Goal: Transaction & Acquisition: Subscribe to service/newsletter

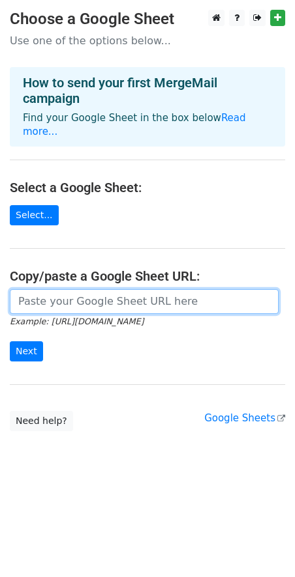
click at [38, 289] on input "url" at bounding box center [144, 301] width 269 height 25
paste input "https://docs.google.com/spreadsheets/d/1M18-a-Fn6YEHaRjw3F98TSPhszG4IXGqu6sOomZ…"
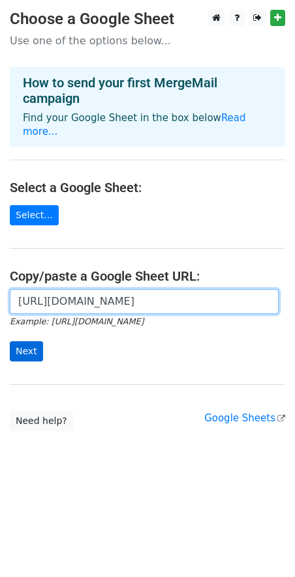
type input "https://docs.google.com/spreadsheets/d/1M18-a-Fn6YEHaRjw3F98TSPhszG4IXGqu6sOomZ…"
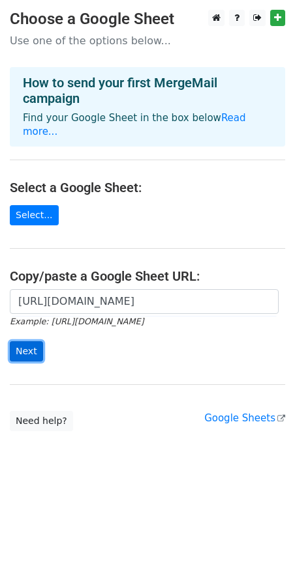
scroll to position [0, 0]
click at [29, 342] on input "Next" at bounding box center [26, 352] width 33 height 20
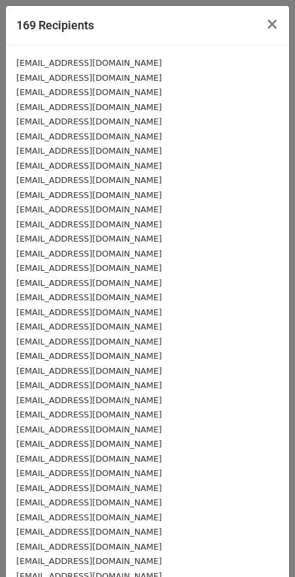
scroll to position [207, 0]
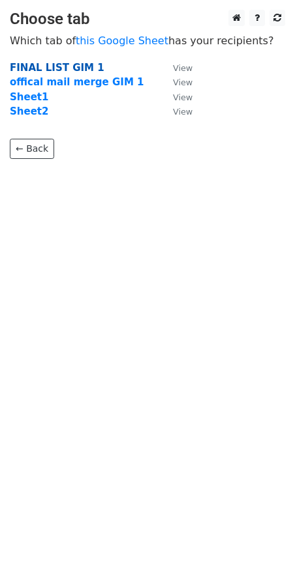
click at [48, 63] on strong "FINAL LIST GIM 1" at bounding box center [57, 68] width 95 height 12
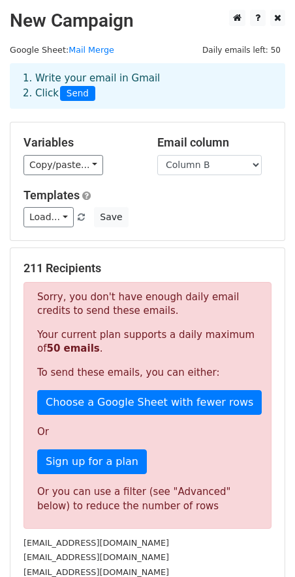
click at [74, 267] on h5 "211 Recipients" at bounding box center [147, 268] width 248 height 14
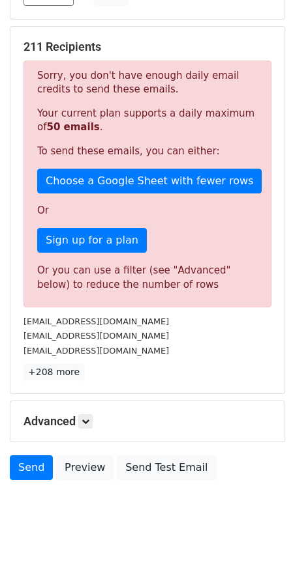
scroll to position [231, 0]
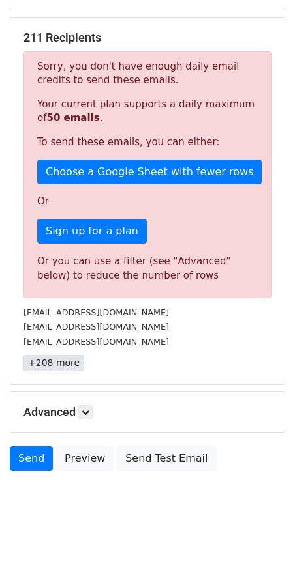
click at [51, 362] on link "+208 more" at bounding box center [53, 363] width 61 height 16
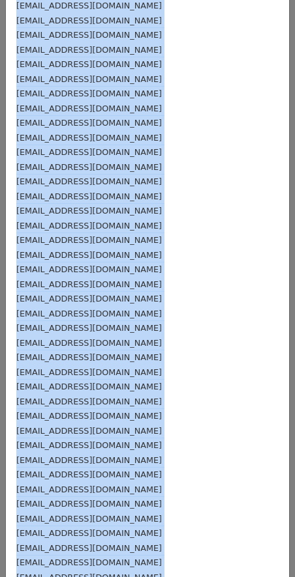
scroll to position [0, 0]
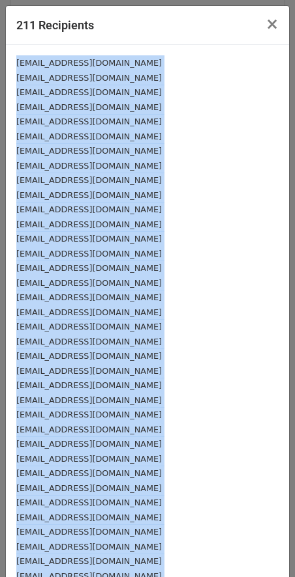
drag, startPoint x: 107, startPoint y: 509, endPoint x: 8, endPoint y: 59, distance: 461.1
copy div "agaviola@binghamton.edu abagchi@binghamton.edu asaheli@binghanton.edu amisra2@b…"
click at [274, 22] on span "×" at bounding box center [271, 24] width 13 height 18
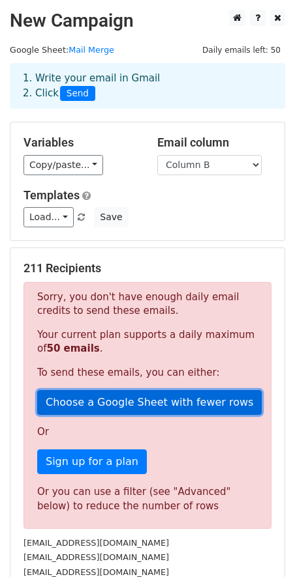
click at [119, 397] on link "Choose a Google Sheet with fewer rows" at bounding box center [149, 402] width 224 height 25
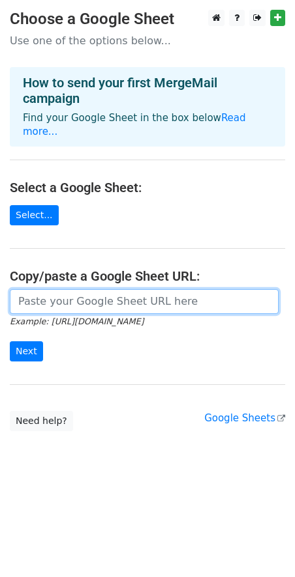
click at [87, 291] on input "url" at bounding box center [144, 301] width 269 height 25
paste input "https://docs.google.com/spreadsheets/d/1M18-a-Fn6YEHaRjw3F98TSPhszG4IXGqu6sOomZ…"
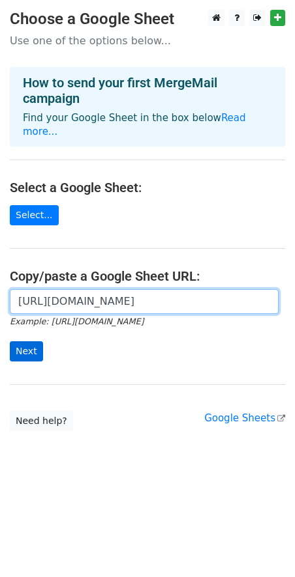
type input "https://docs.google.com/spreadsheets/d/1M18-a-Fn6YEHaRjw3F98TSPhszG4IXGqu6sOomZ…"
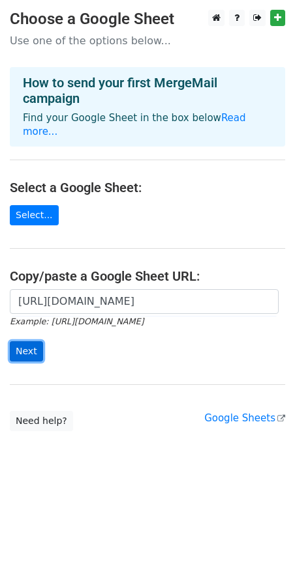
click at [32, 342] on input "Next" at bounding box center [26, 352] width 33 height 20
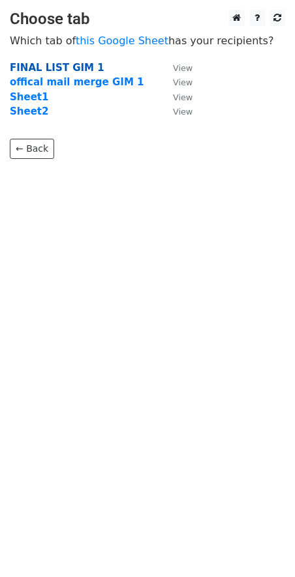
click at [35, 68] on strong "FINAL LIST GIM 1" at bounding box center [57, 68] width 95 height 12
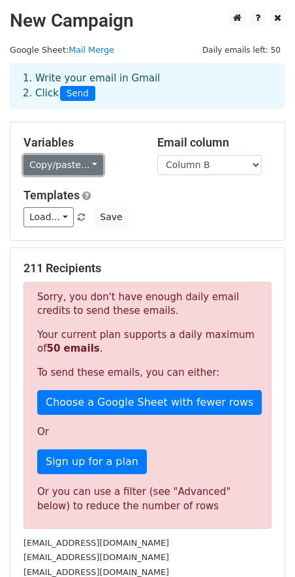
click at [74, 171] on link "Copy/paste..." at bounding box center [63, 165] width 80 height 20
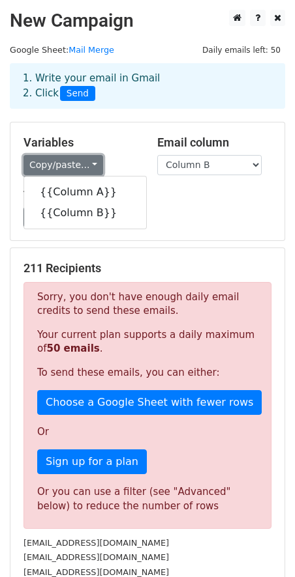
click at [83, 164] on link "Copy/paste..." at bounding box center [63, 165] width 80 height 20
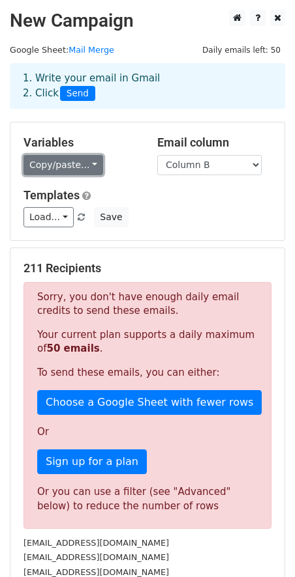
click at [74, 157] on link "Copy/paste..." at bounding box center [63, 165] width 80 height 20
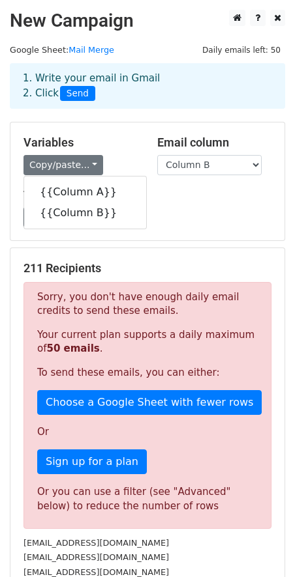
click at [159, 229] on div "Variables Copy/paste... {{Column A}} {{Column B}} Email column Column A Column …" at bounding box center [147, 182] width 274 height 118
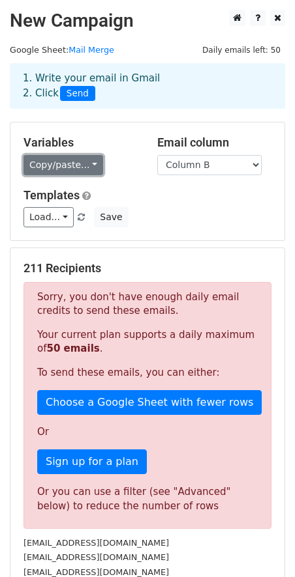
click at [67, 156] on link "Copy/paste..." at bounding box center [63, 165] width 80 height 20
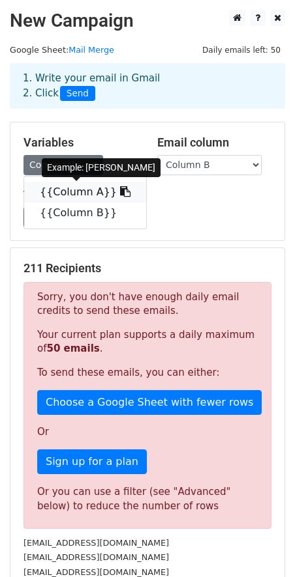
click at [79, 196] on link "{{Column A}}" at bounding box center [85, 192] width 122 height 21
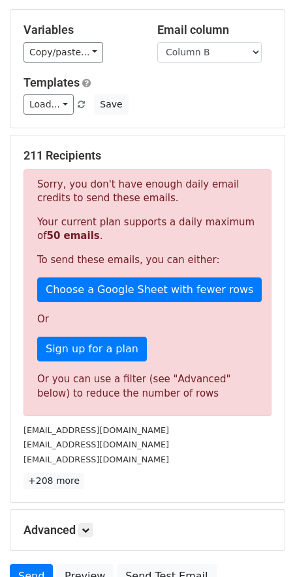
scroll to position [231, 0]
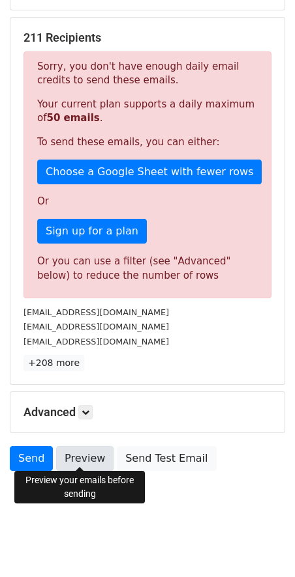
click at [85, 452] on link "Preview" at bounding box center [84, 458] width 57 height 25
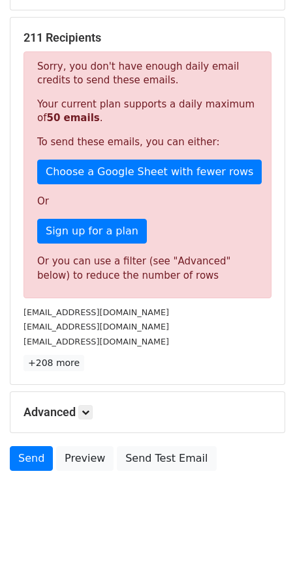
click at [115, 241] on div "Sorry, you don't have enough daily email credits to send these emails. Your cur…" at bounding box center [147, 174] width 248 height 247
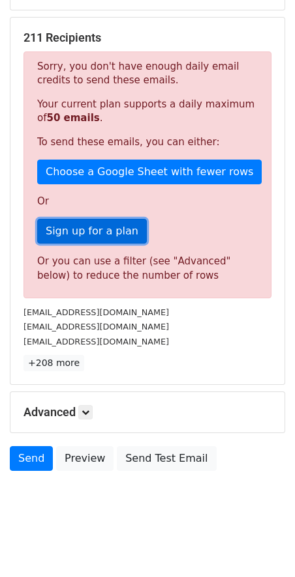
click at [110, 227] on link "Sign up for a plan" at bounding box center [91, 231] width 109 height 25
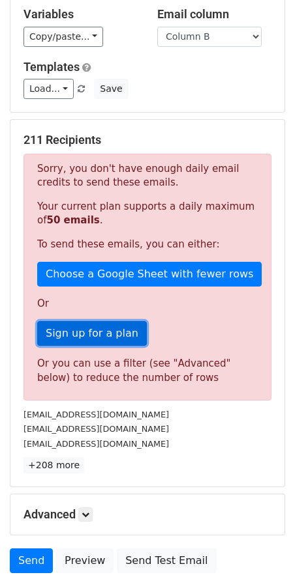
scroll to position [128, 0]
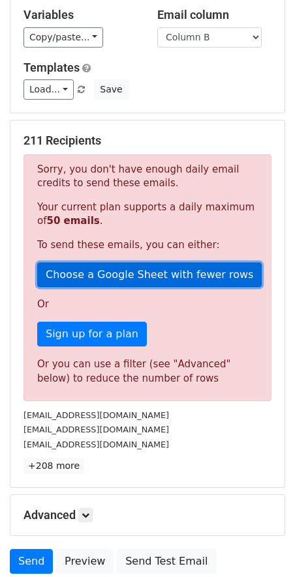
click at [121, 279] on link "Choose a Google Sheet with fewer rows" at bounding box center [149, 275] width 224 height 25
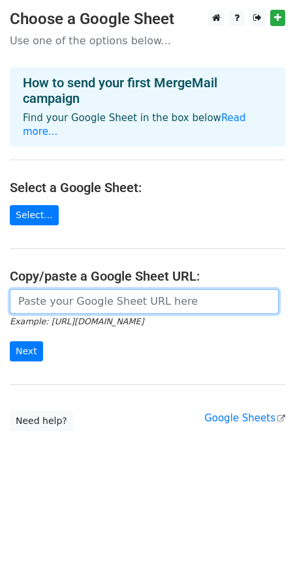
click at [85, 289] on input "url" at bounding box center [144, 301] width 269 height 25
paste input "[URL][DOMAIN_NAME]"
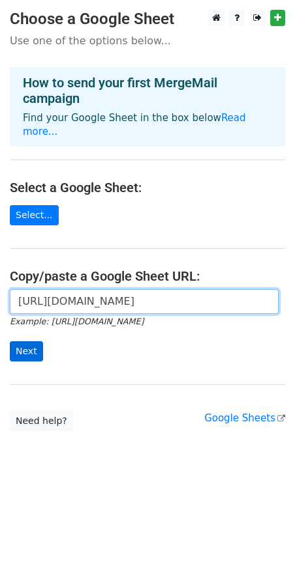
type input "[URL][DOMAIN_NAME]"
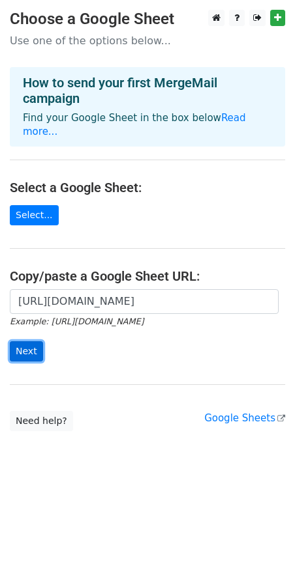
click at [28, 342] on input "Next" at bounding box center [26, 352] width 33 height 20
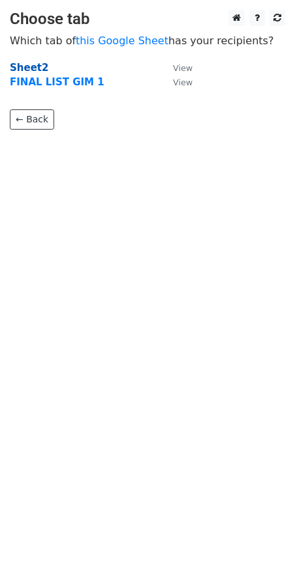
click at [29, 66] on strong "Sheet2" at bounding box center [29, 68] width 38 height 12
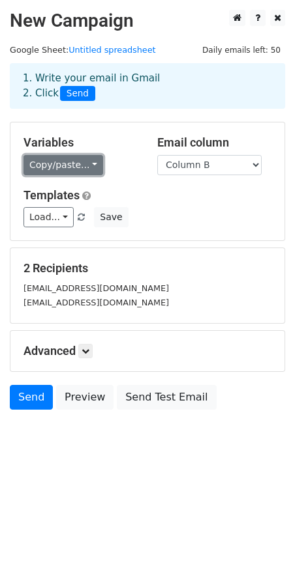
click at [61, 158] on link "Copy/paste..." at bounding box center [63, 165] width 80 height 20
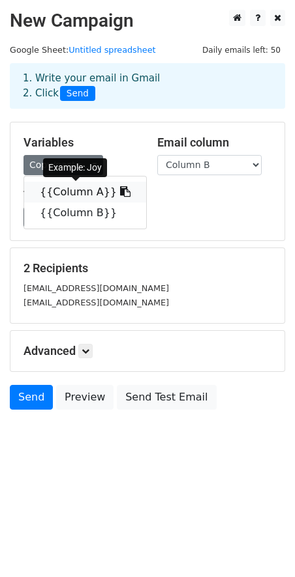
click at [74, 194] on link "{{Column A}}" at bounding box center [85, 192] width 122 height 21
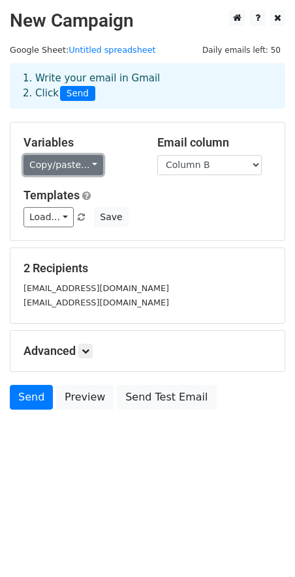
click at [88, 171] on link "Copy/paste..." at bounding box center [63, 165] width 80 height 20
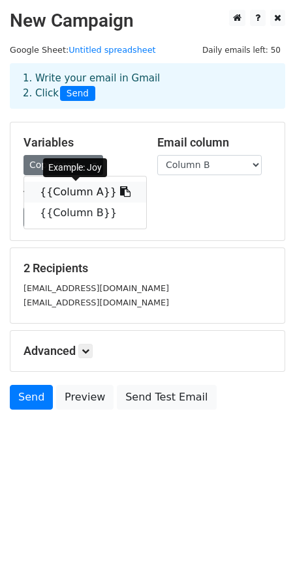
click at [85, 186] on link "{{Column A}}" at bounding box center [85, 192] width 122 height 21
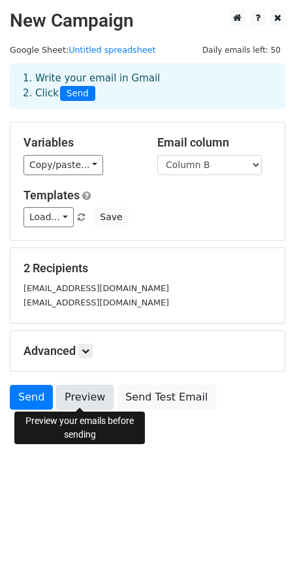
click at [75, 396] on link "Preview" at bounding box center [84, 397] width 57 height 25
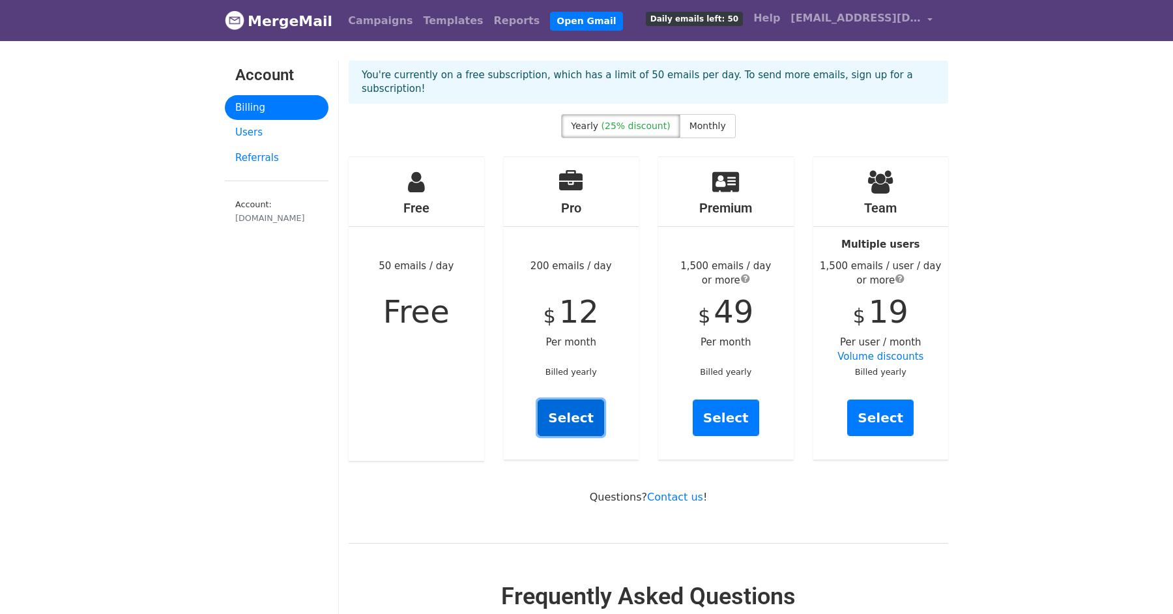
click at [585, 400] on link "Select" at bounding box center [571, 418] width 66 height 36
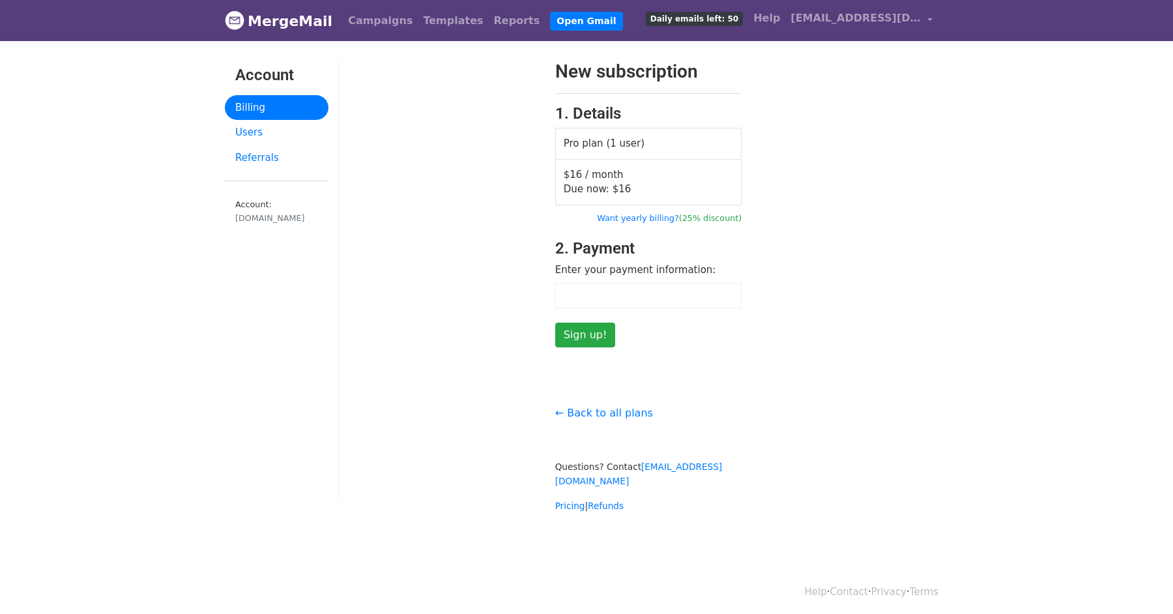
click at [592, 286] on div at bounding box center [648, 295] width 187 height 25
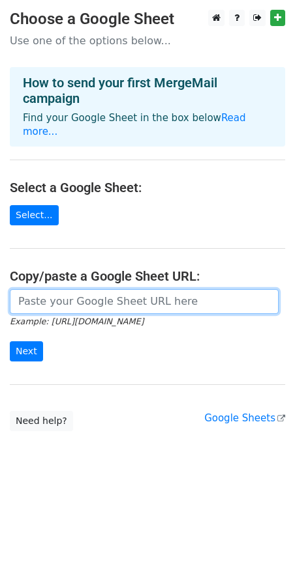
click at [94, 289] on input "url" at bounding box center [144, 301] width 269 height 25
paste input "https://docs.google.com/spreadsheets/d/1M18-a-Fn6YEHaRjw3F98TSPhszG4IXGqu6sOomZ…"
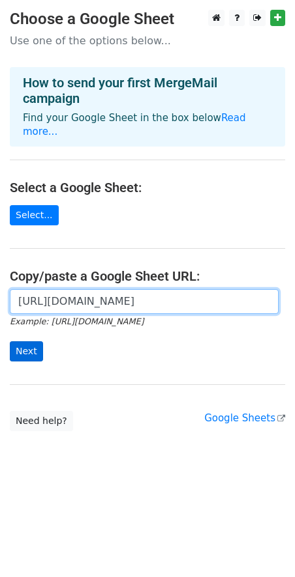
type input "https://docs.google.com/spreadsheets/d/1M18-a-Fn6YEHaRjw3F98TSPhszG4IXGqu6sOomZ…"
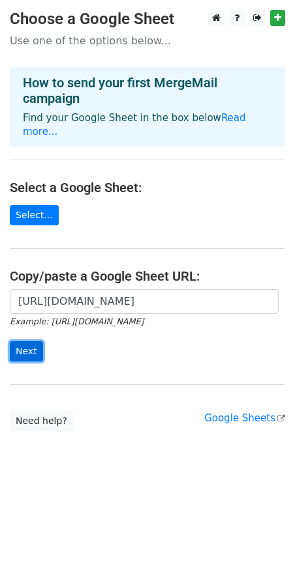
click at [27, 342] on input "Next" at bounding box center [26, 352] width 33 height 20
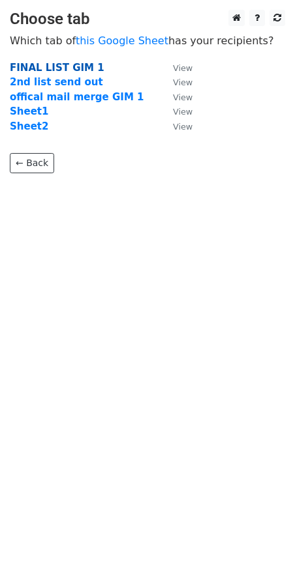
click at [89, 63] on strong "FINAL LIST GIM 1" at bounding box center [57, 68] width 95 height 12
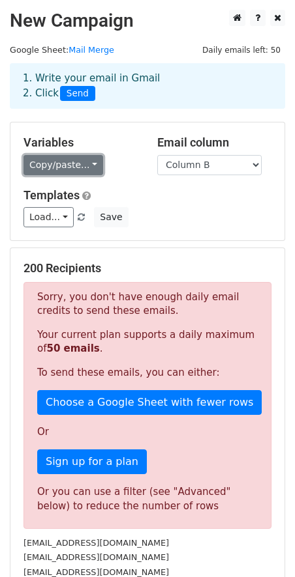
click at [72, 166] on link "Copy/paste..." at bounding box center [63, 165] width 80 height 20
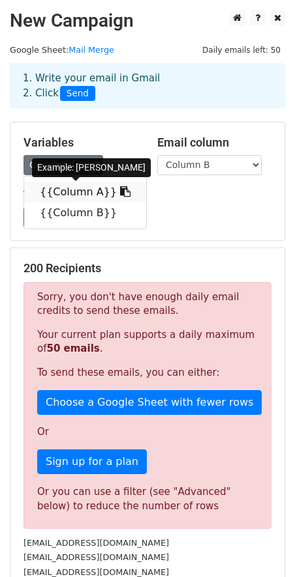
click at [79, 198] on link "{{Column A}}" at bounding box center [85, 192] width 122 height 21
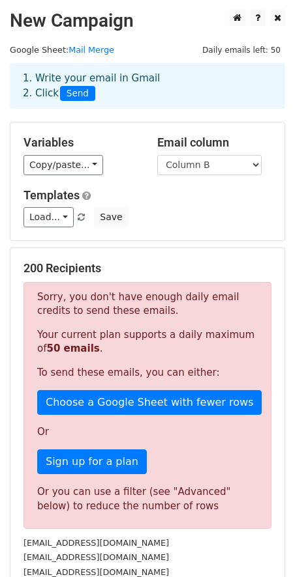
scroll to position [231, 0]
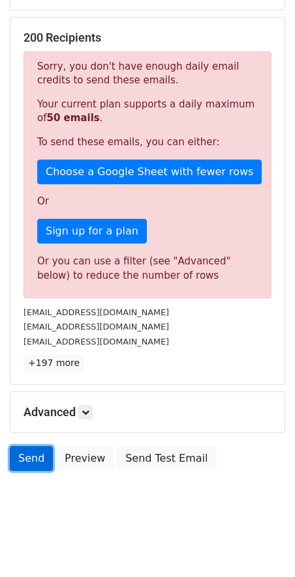
click at [31, 461] on link "Send" at bounding box center [31, 458] width 43 height 25
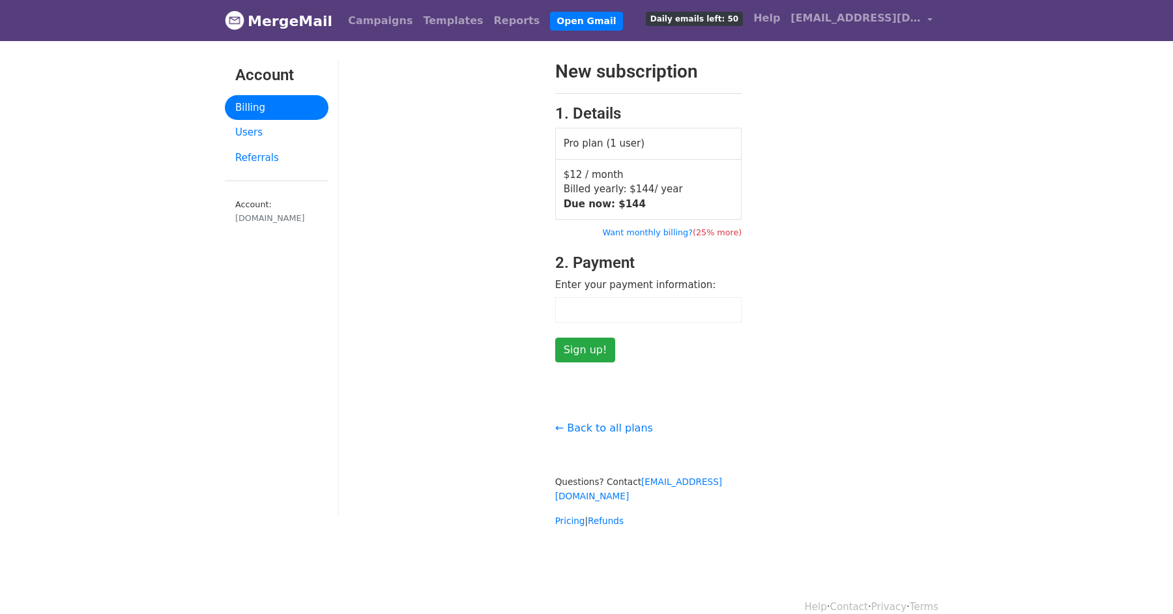
click at [289, 17] on link "MergeMail" at bounding box center [279, 20] width 108 height 27
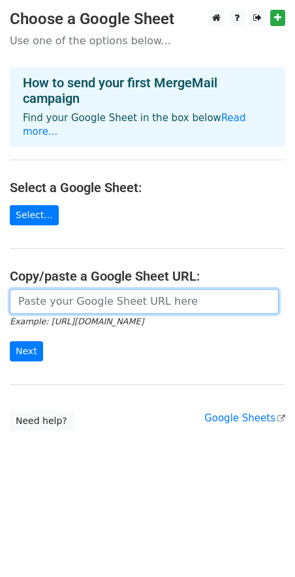
click at [69, 289] on input "url" at bounding box center [144, 301] width 269 height 25
paste input "https://docs.google.com/spreadsheets/d/1M18-a-Fn6YEHaRjw3F98TSPhszG4IXGqu6sOomZ…"
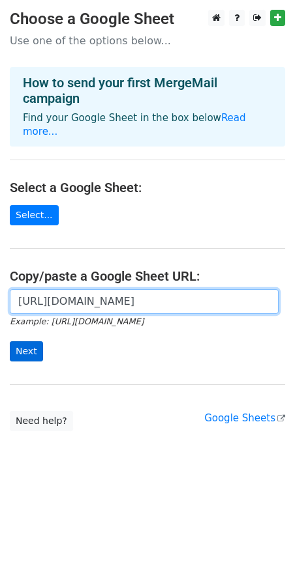
type input "https://docs.google.com/spreadsheets/d/1M18-a-Fn6YEHaRjw3F98TSPhszG4IXGqu6sOomZ…"
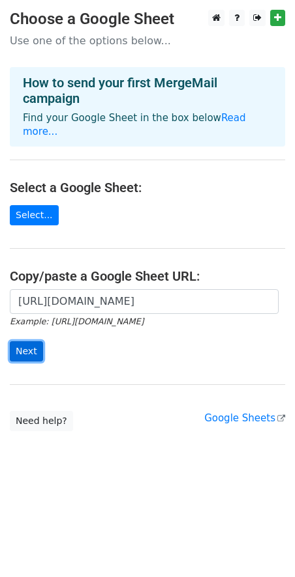
click at [30, 342] on input "Next" at bounding box center [26, 352] width 33 height 20
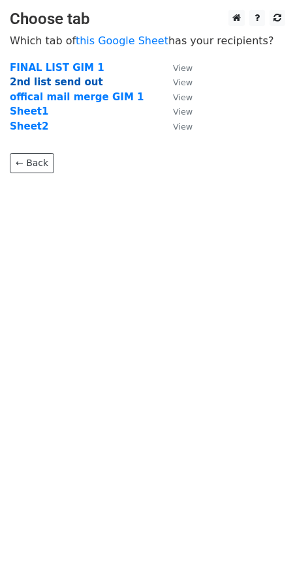
click at [72, 81] on strong "2nd list send out" at bounding box center [56, 82] width 93 height 12
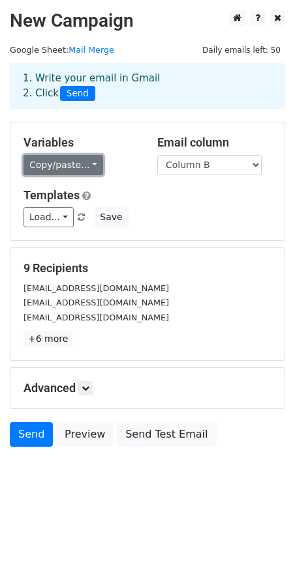
click at [62, 162] on link "Copy/paste..." at bounding box center [63, 165] width 80 height 20
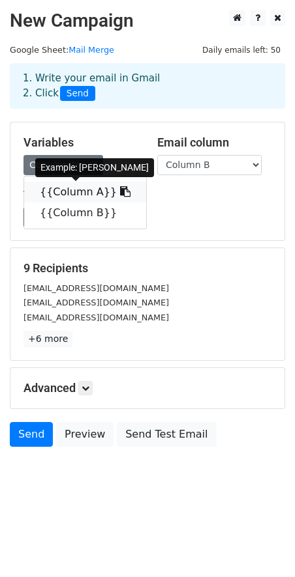
click at [70, 192] on link "{{Column A}}" at bounding box center [85, 192] width 122 height 21
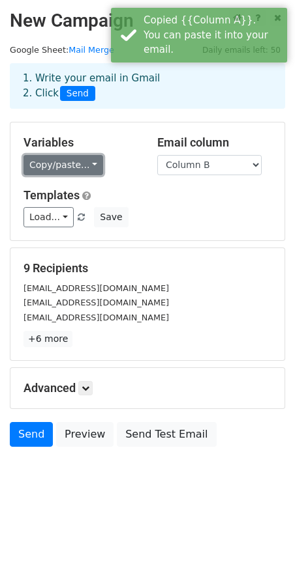
click at [76, 159] on link "Copy/paste..." at bounding box center [63, 165] width 80 height 20
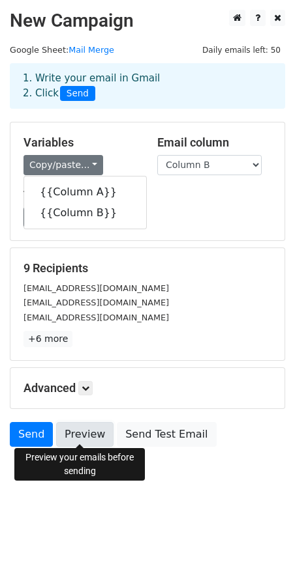
click at [85, 430] on link "Preview" at bounding box center [84, 434] width 57 height 25
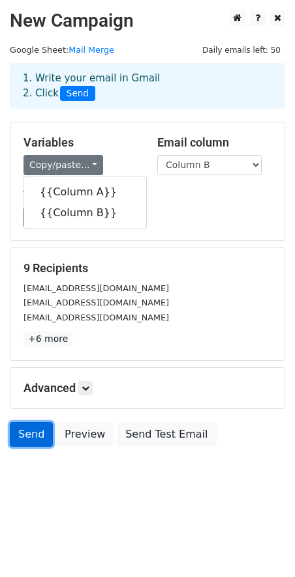
click at [34, 433] on link "Send" at bounding box center [31, 434] width 43 height 25
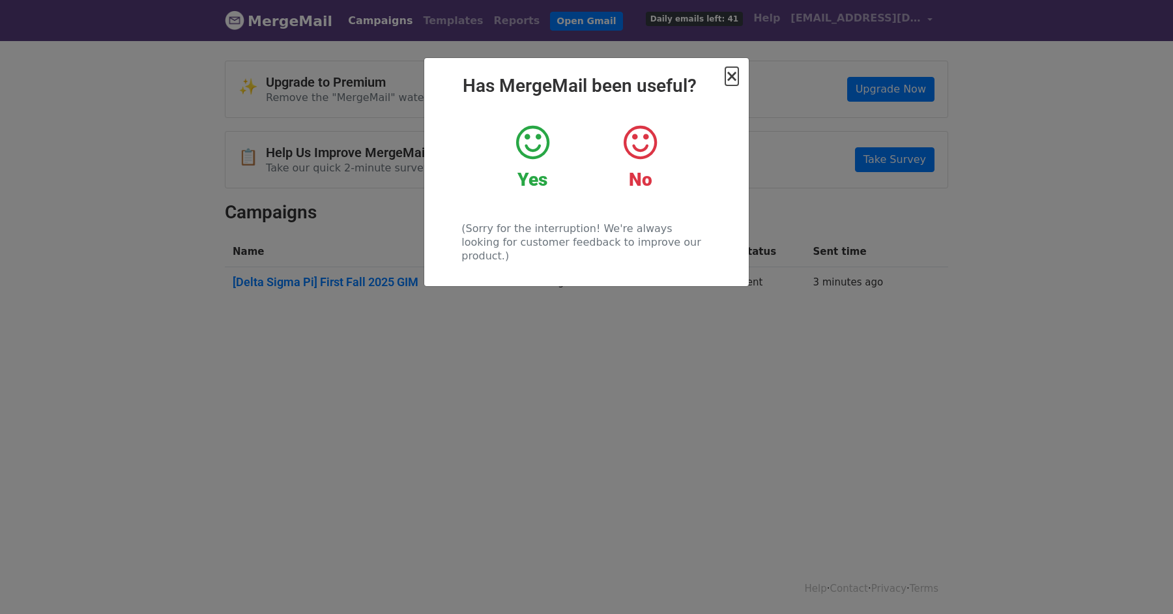
click at [733, 74] on span "×" at bounding box center [731, 76] width 13 height 18
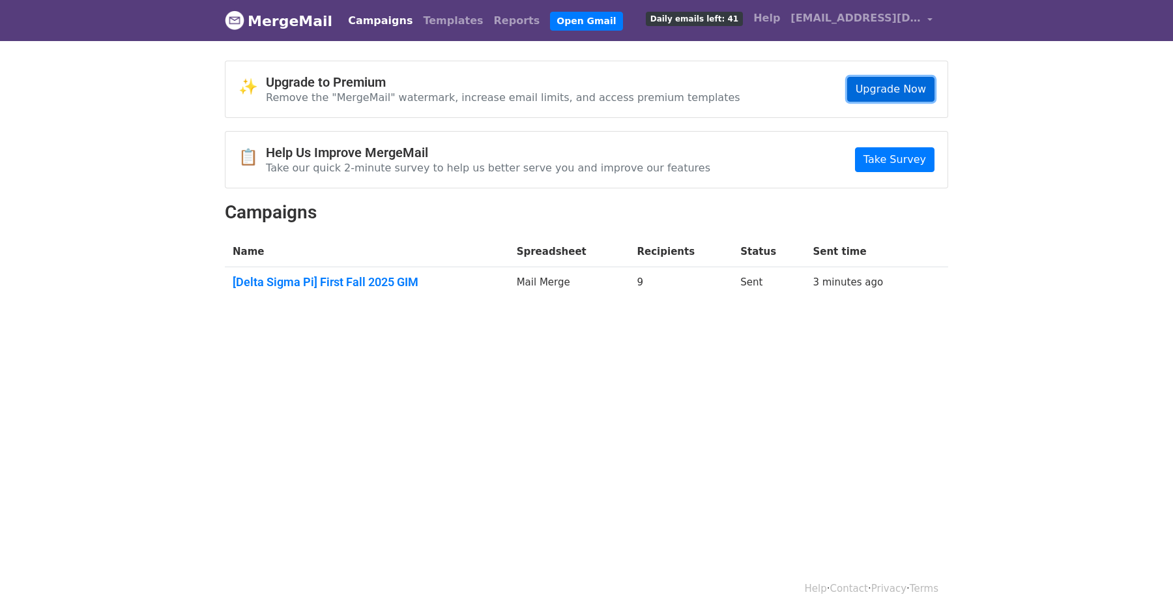
click at [910, 85] on link "Upgrade Now" at bounding box center [890, 89] width 87 height 25
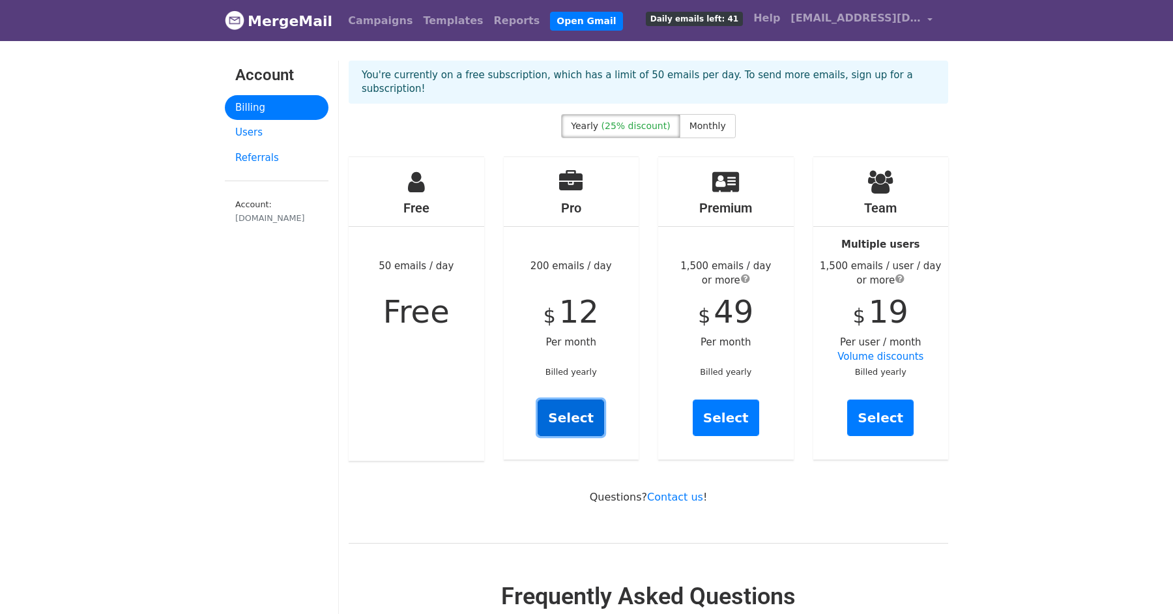
click at [571, 400] on link "Select" at bounding box center [571, 418] width 66 height 36
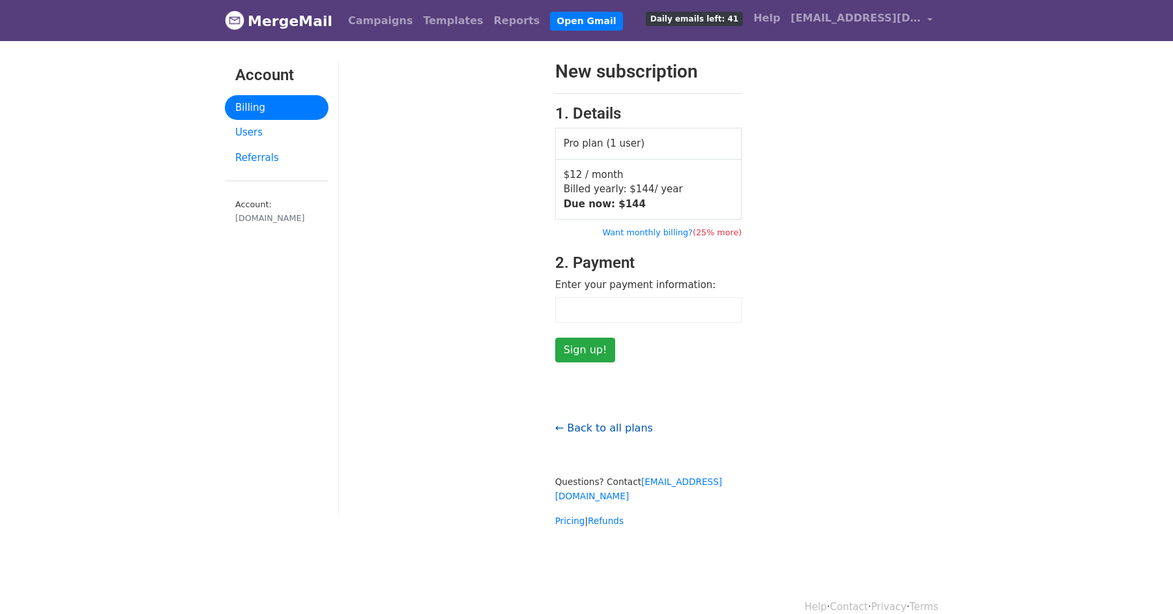
click at [596, 422] on link "← Back to all plans" at bounding box center [604, 428] width 98 height 12
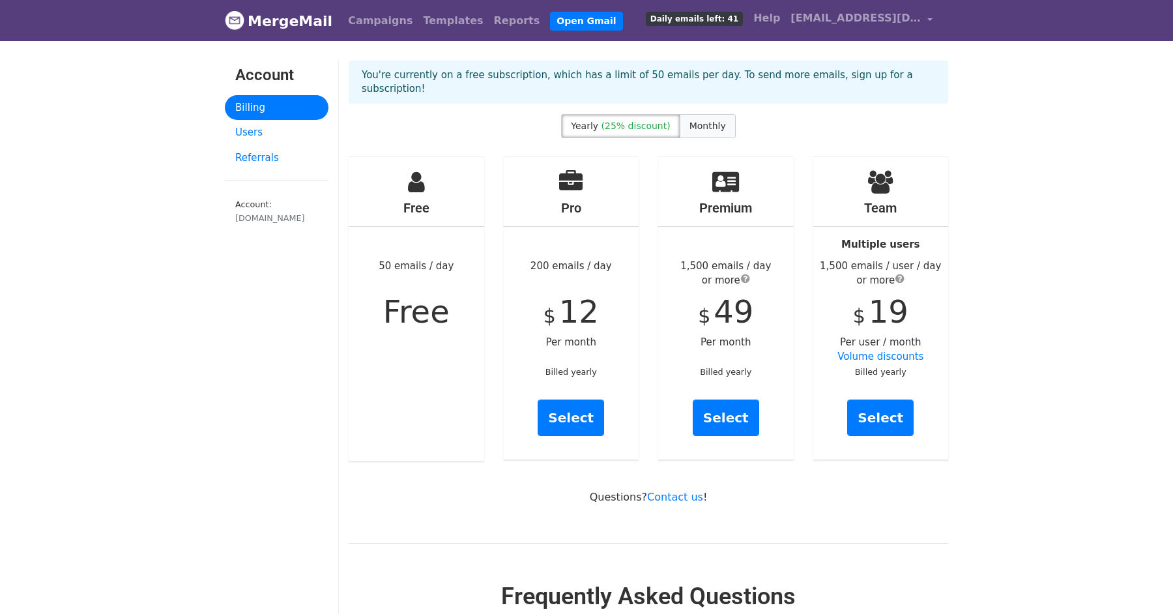
click at [703, 121] on span "Monthly" at bounding box center [708, 126] width 36 height 10
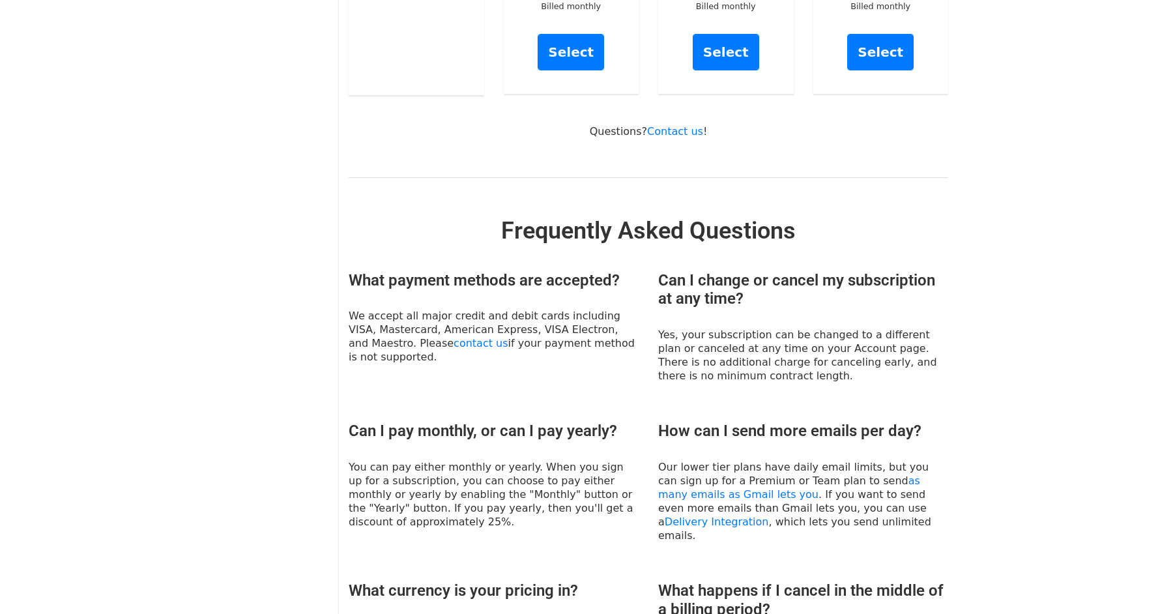
scroll to position [376, 0]
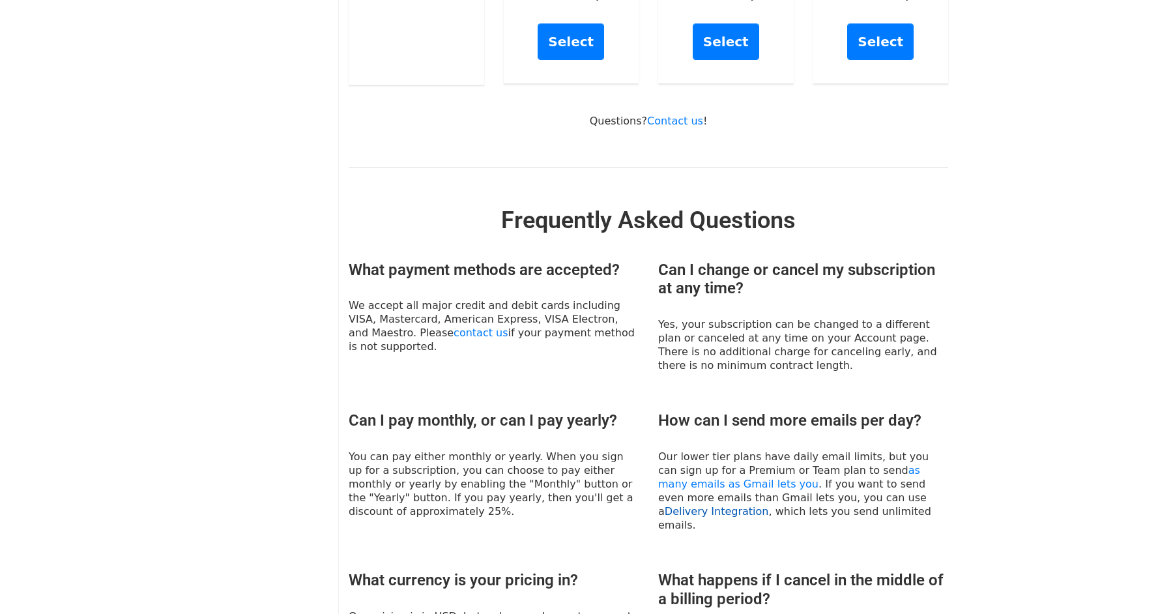
click at [769, 505] on link "Delivery Integration" at bounding box center [717, 511] width 104 height 12
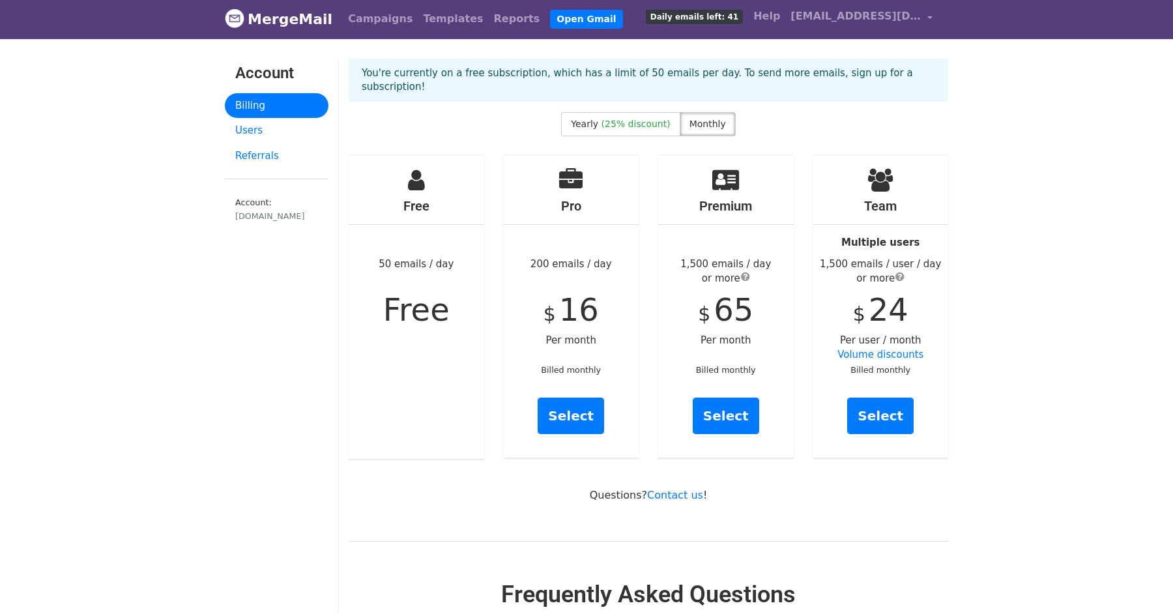
scroll to position [0, 0]
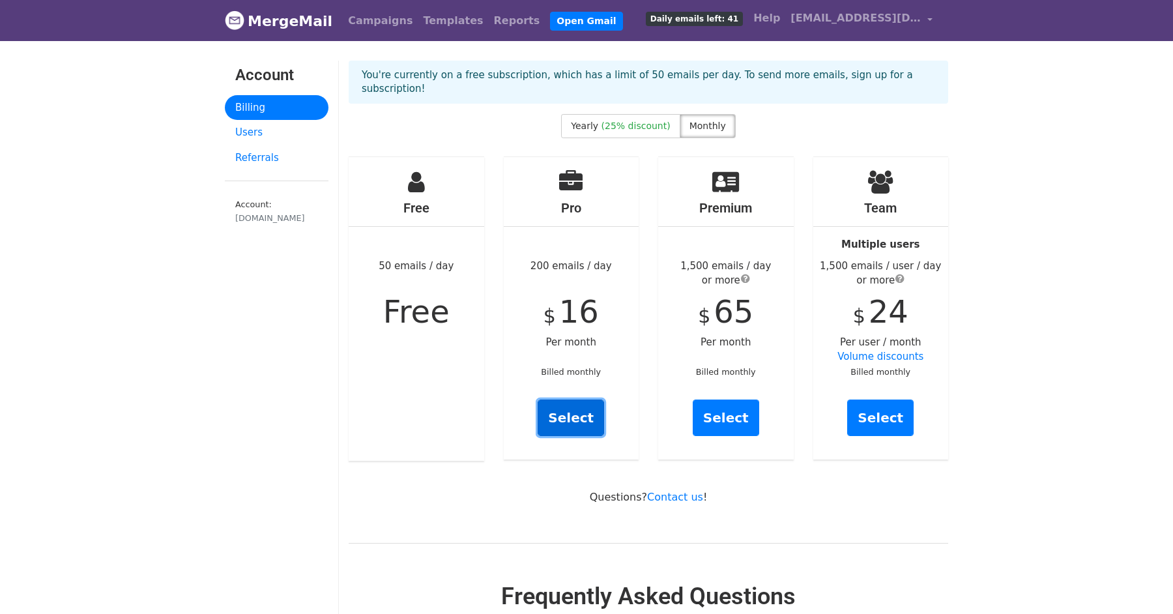
click at [559, 407] on link "Select" at bounding box center [571, 418] width 66 height 36
click at [737, 400] on link "Select" at bounding box center [726, 418] width 66 height 36
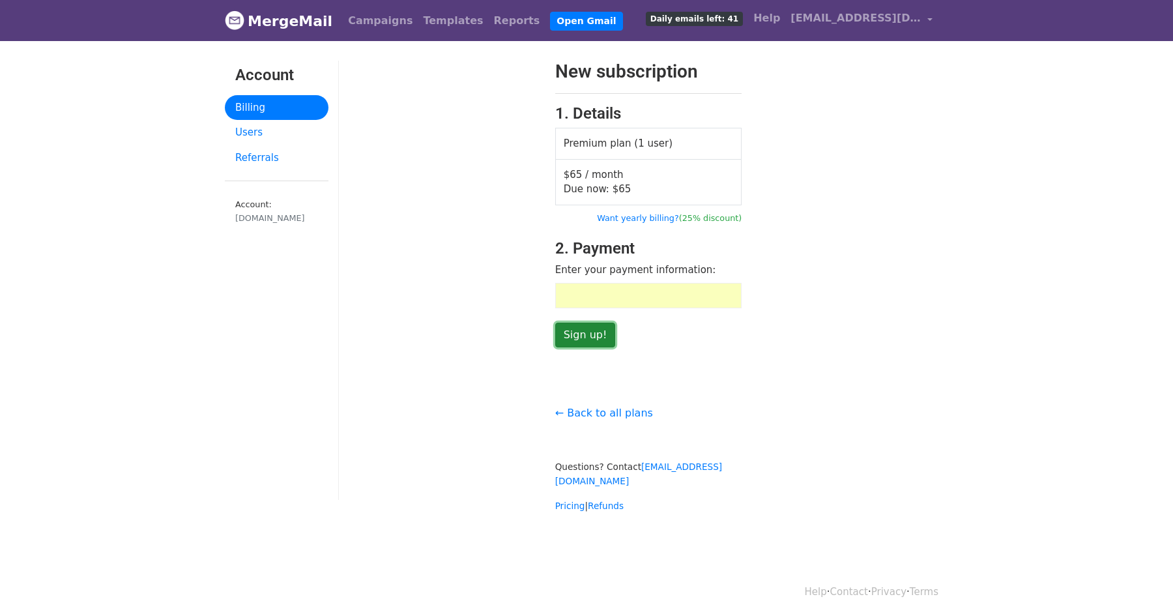
click at [587, 329] on input "Sign up!" at bounding box center [585, 335] width 61 height 25
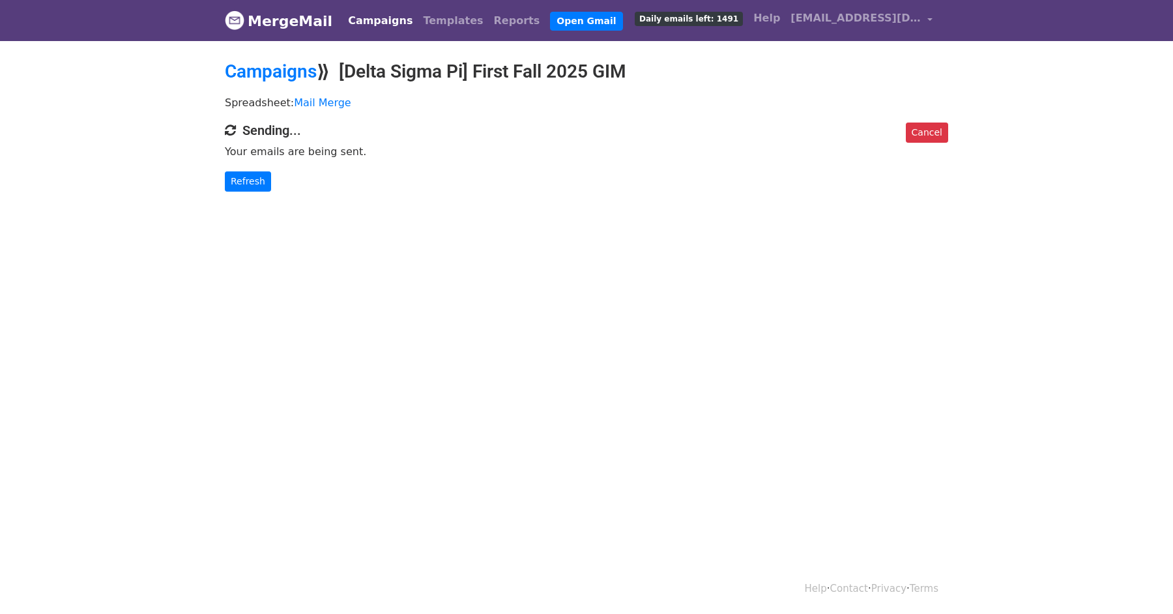
scroll to position [1, 0]
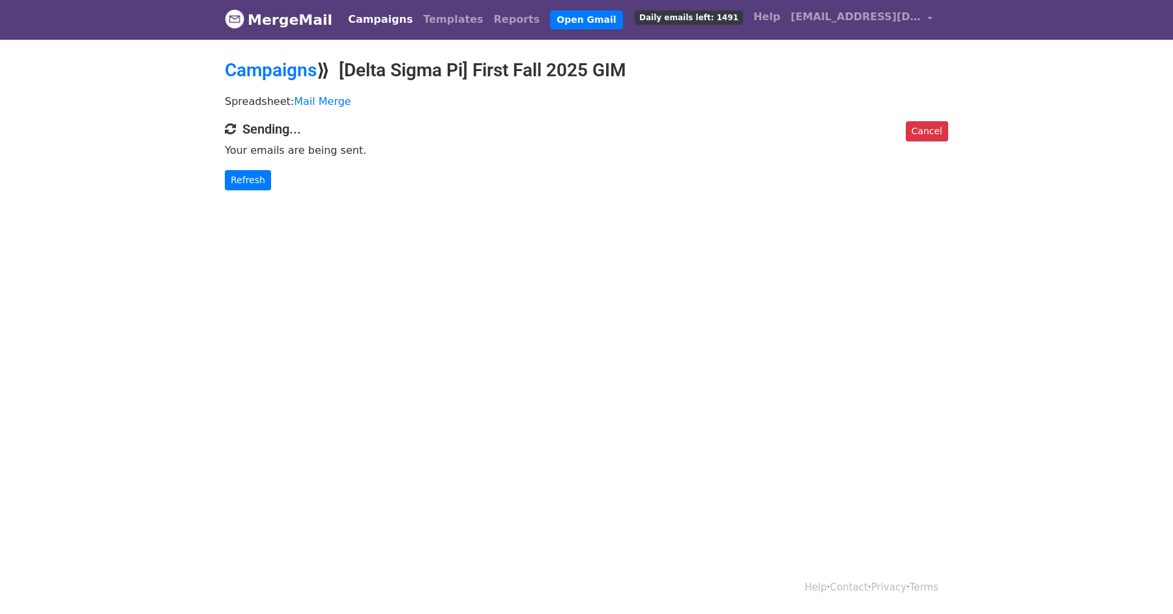
click at [948, 137] on div "Cancel Sending... Your emails are being sent. Refresh" at bounding box center [586, 155] width 743 height 69
click at [931, 134] on link "Cancel" at bounding box center [927, 131] width 42 height 20
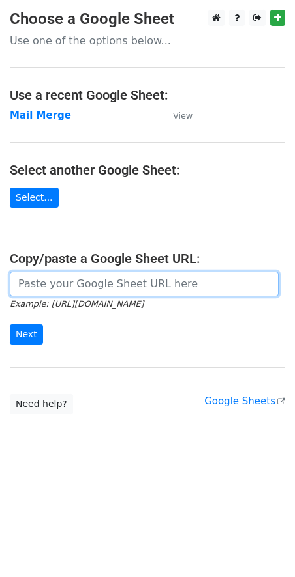
click at [64, 295] on input "url" at bounding box center [144, 284] width 269 height 25
paste input "https://docs.google.com/spreadsheets/d/1M18-a-Fn6YEHaRjw3F98TSPhszG4IXGqu6sOomZ…"
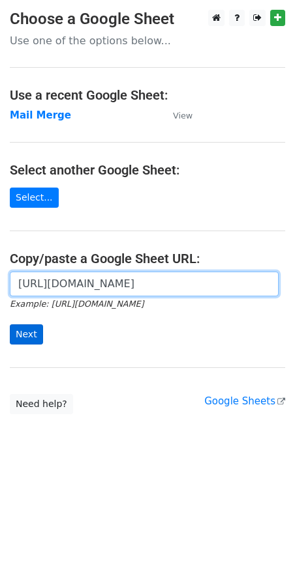
type input "https://docs.google.com/spreadsheets/d/1M18-a-Fn6YEHaRjw3F98TSPhszG4IXGqu6sOomZ…"
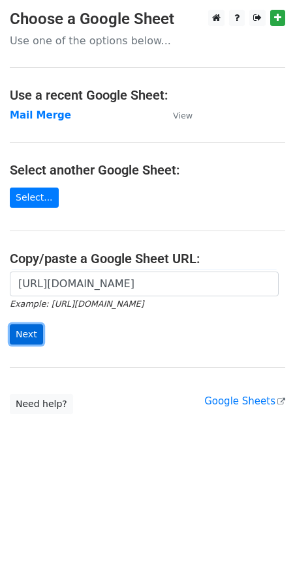
click at [20, 331] on input "Next" at bounding box center [26, 335] width 33 height 20
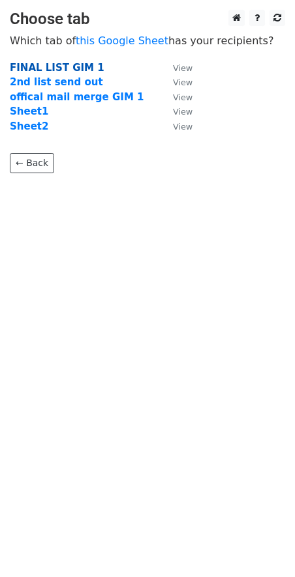
click at [35, 66] on strong "FINAL LIST GIM 1" at bounding box center [57, 68] width 95 height 12
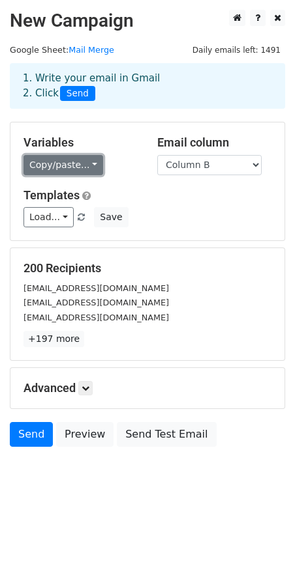
click at [81, 165] on link "Copy/paste..." at bounding box center [63, 165] width 80 height 20
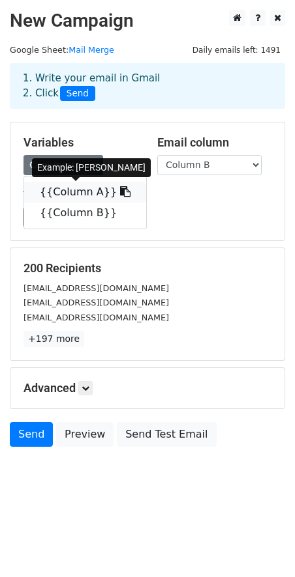
click at [80, 186] on link "{{Column A}}" at bounding box center [85, 192] width 122 height 21
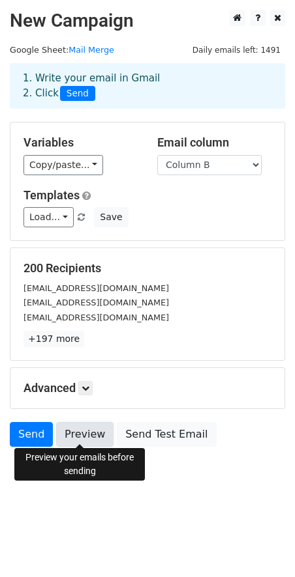
click at [85, 435] on link "Preview" at bounding box center [84, 434] width 57 height 25
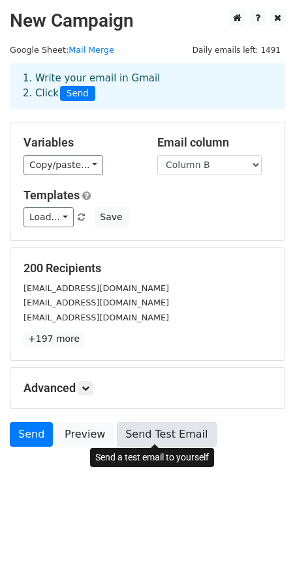
click at [155, 439] on link "Send Test Email" at bounding box center [166, 434] width 99 height 25
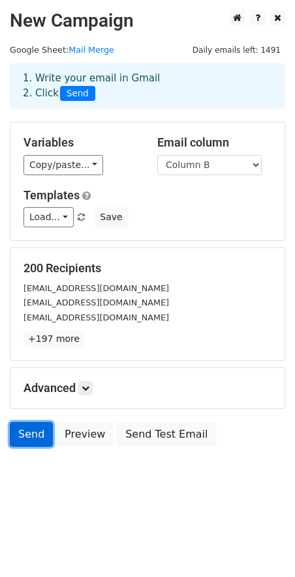
click at [27, 428] on link "Send" at bounding box center [31, 434] width 43 height 25
